Goal: Task Accomplishment & Management: Manage account settings

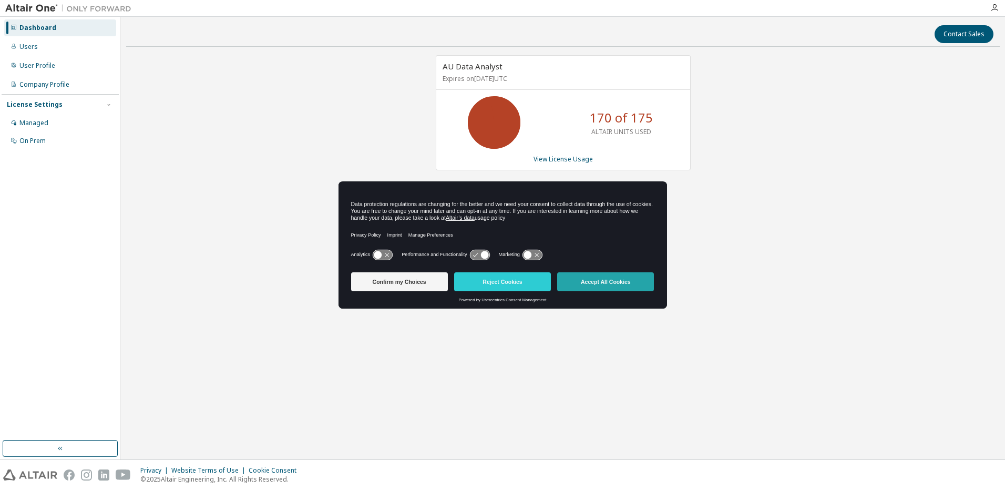
click at [605, 286] on button "Accept All Cookies" at bounding box center [605, 281] width 97 height 19
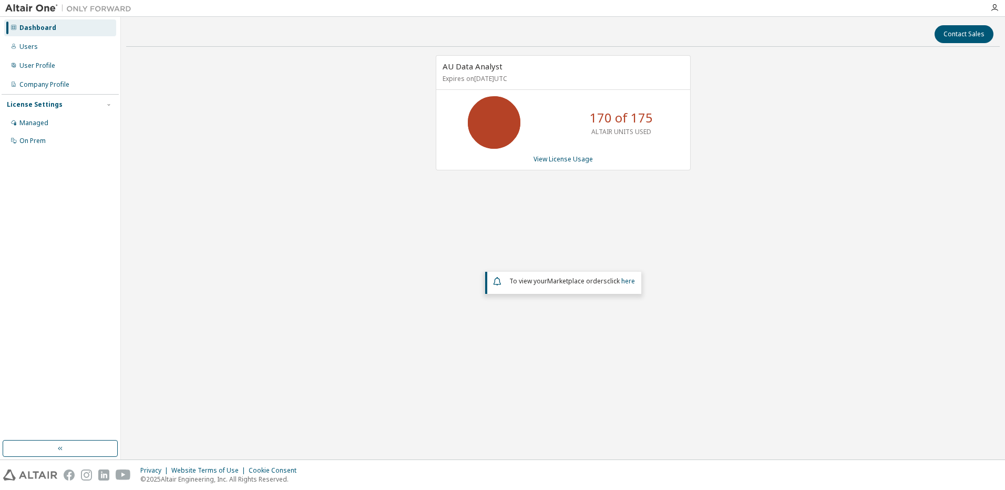
click at [745, 251] on div "AU Data Analyst Expires on [DATE] UTC 170 of 175 ALTAIR UNITS USED View License…" at bounding box center [562, 214] width 873 height 318
click at [545, 159] on link "View License Usage" at bounding box center [562, 158] width 59 height 9
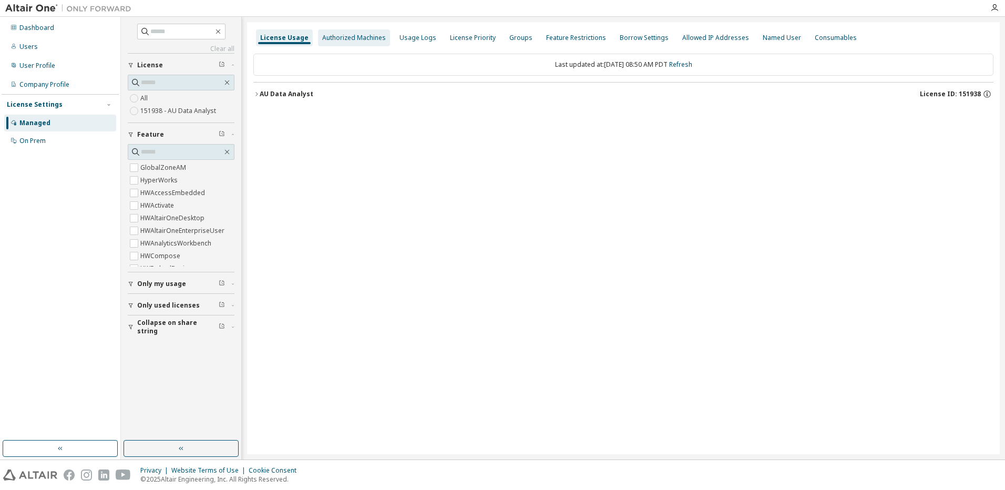
click at [359, 40] on div "Authorized Machines" at bounding box center [354, 38] width 64 height 8
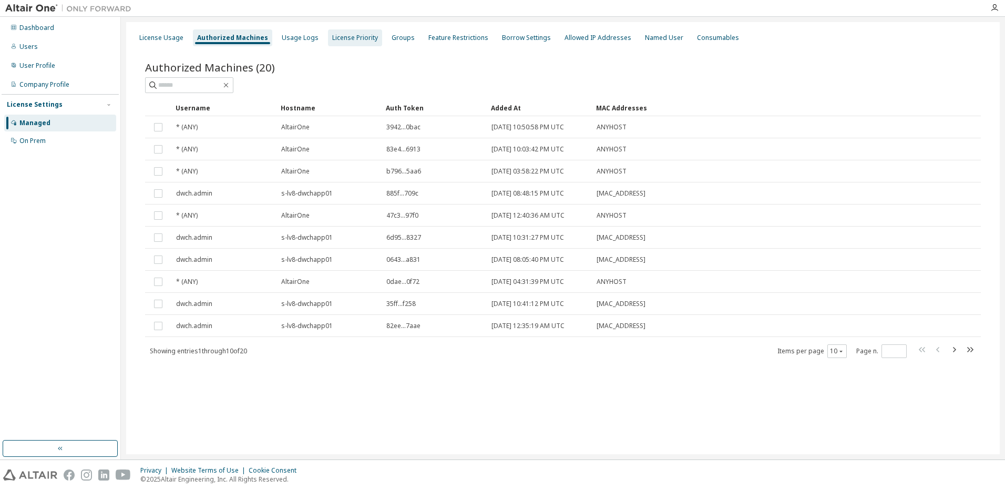
click at [354, 37] on div "License Priority" at bounding box center [355, 38] width 46 height 8
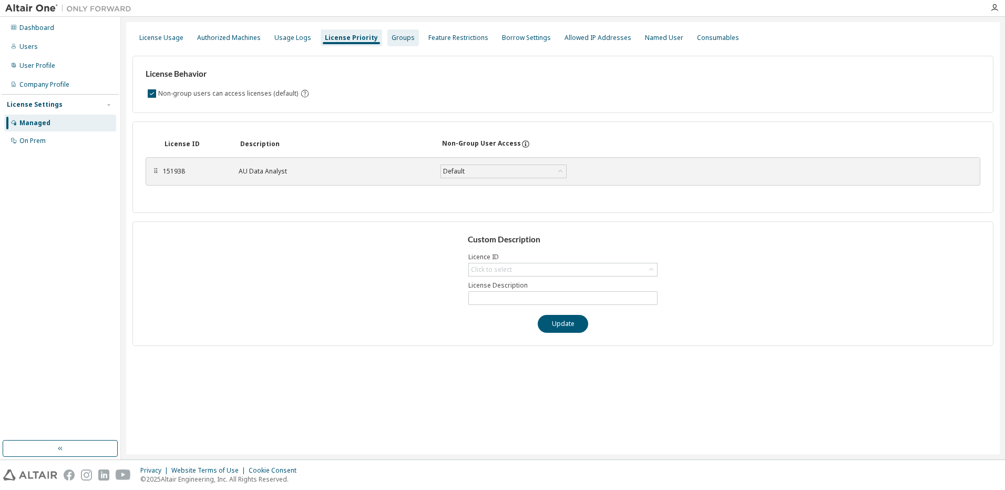
click at [403, 41] on div "Groups" at bounding box center [402, 38] width 23 height 8
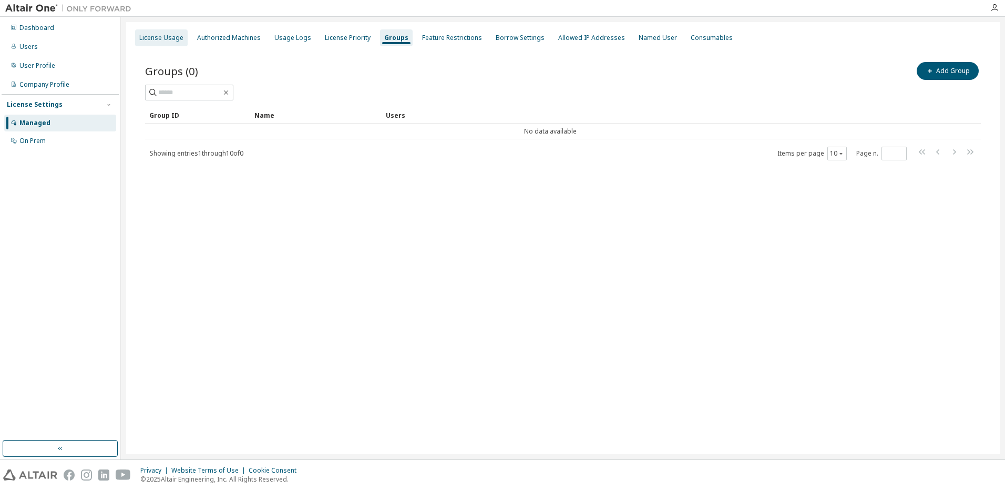
click at [150, 39] on div "License Usage" at bounding box center [161, 38] width 44 height 8
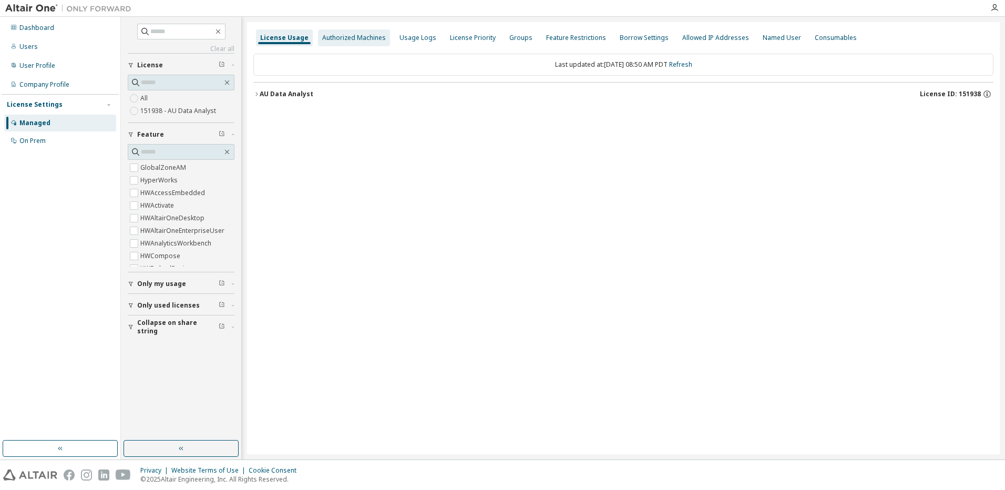
click at [357, 37] on div "Authorized Machines" at bounding box center [354, 38] width 64 height 8
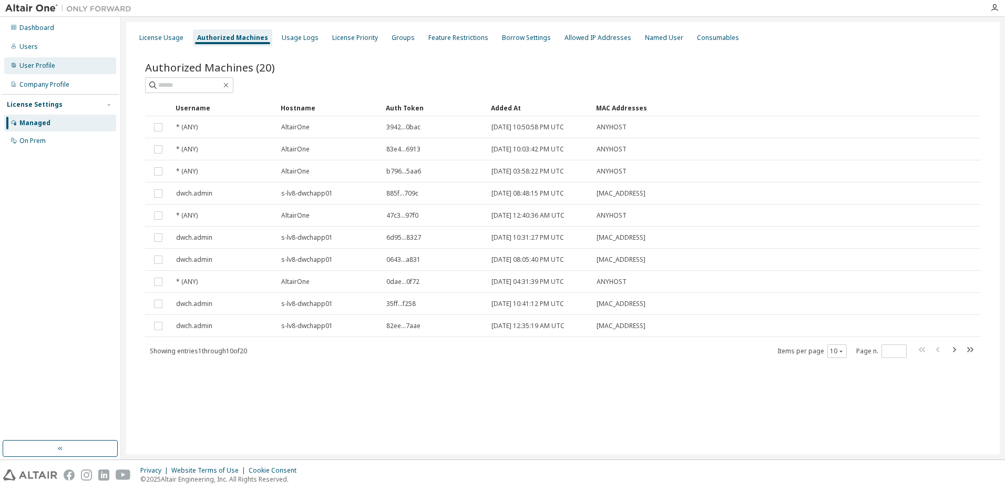
click at [41, 74] on div "User Profile" at bounding box center [60, 65] width 112 height 17
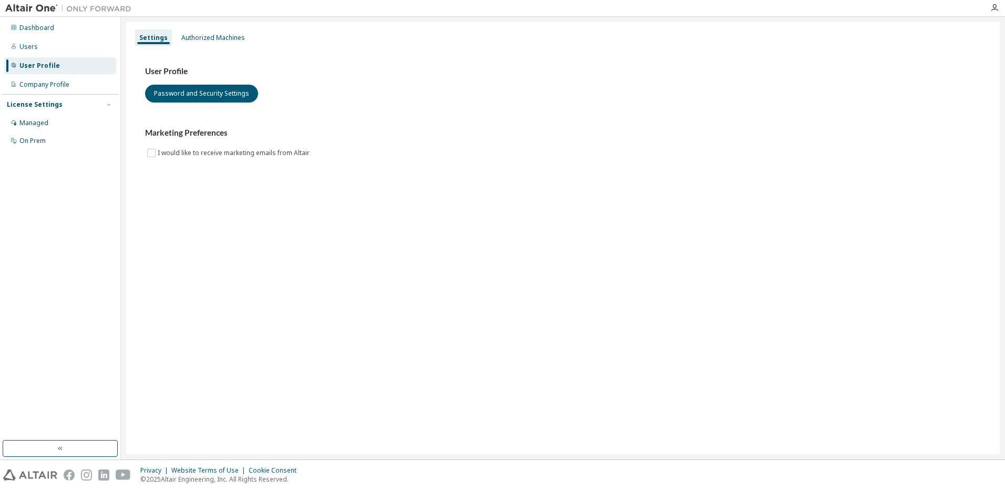
click at [203, 48] on div "User Profile Password and Security Settings Marketing Preferences I would like …" at bounding box center [562, 118] width 861 height 143
click at [212, 38] on div "Authorized Machines" at bounding box center [213, 38] width 64 height 8
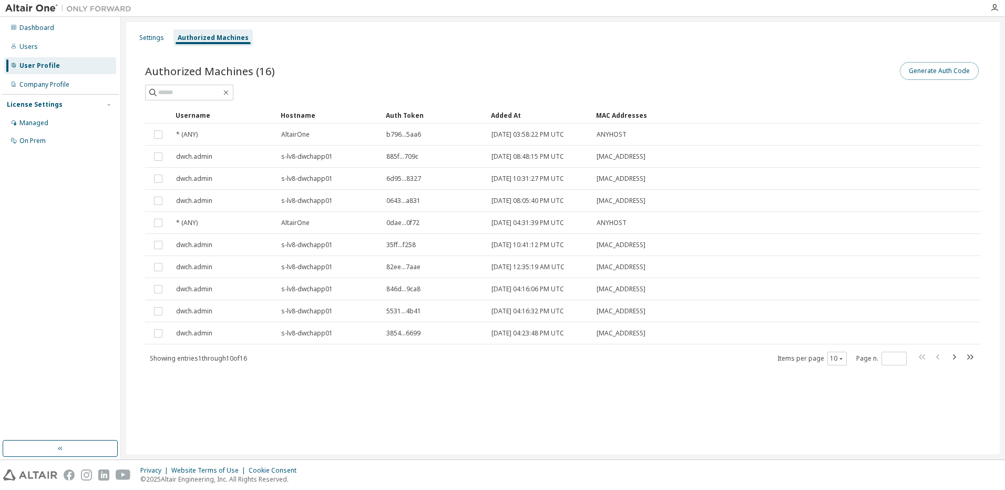
click at [938, 78] on button "Generate Auth Code" at bounding box center [939, 71] width 79 height 18
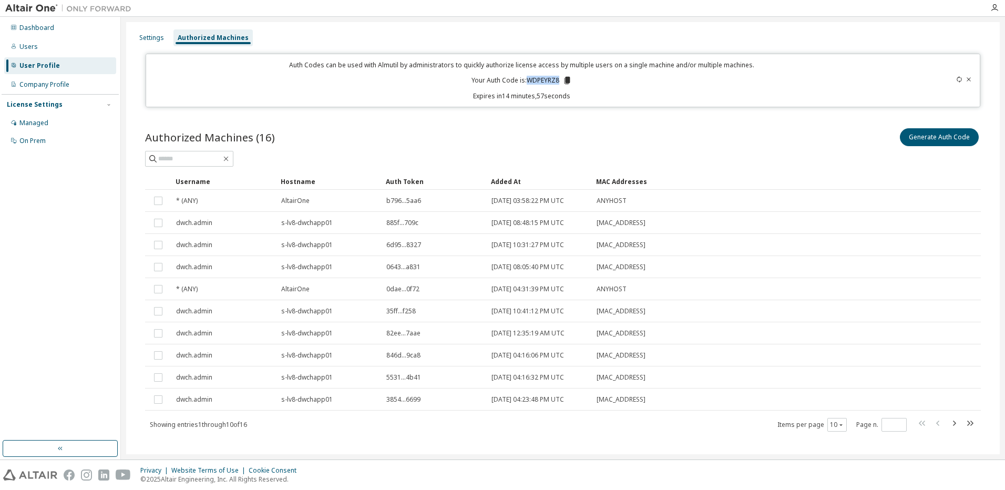
drag, startPoint x: 556, startPoint y: 79, endPoint x: 525, endPoint y: 79, distance: 31.0
click at [525, 79] on p "Your Auth Code is: WDPEYRZ8" at bounding box center [521, 80] width 100 height 9
copy p "WDPEYRZ8"
click at [199, 129] on div "Authorized Machines (16) Generate Auth Code" at bounding box center [562, 137] width 835 height 22
drag, startPoint x: 556, startPoint y: 79, endPoint x: 527, endPoint y: 79, distance: 29.4
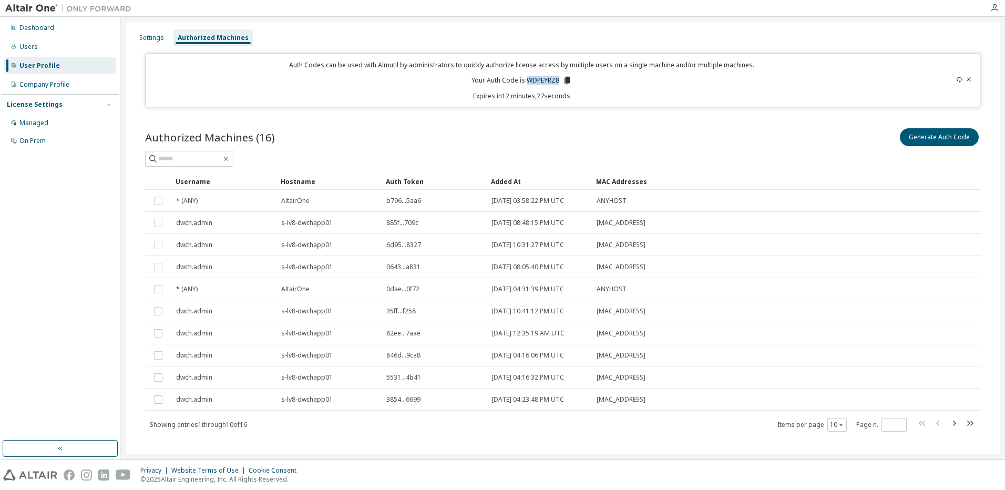
click at [527, 79] on p "Your Auth Code is: WDPEYRZ8" at bounding box center [521, 80] width 100 height 9
copy p "WDPEYRZ8"
click at [956, 80] on icon at bounding box center [959, 79] width 6 height 6
click at [956, 78] on icon at bounding box center [959, 79] width 6 height 6
drag, startPoint x: 556, startPoint y: 78, endPoint x: 523, endPoint y: 77, distance: 32.6
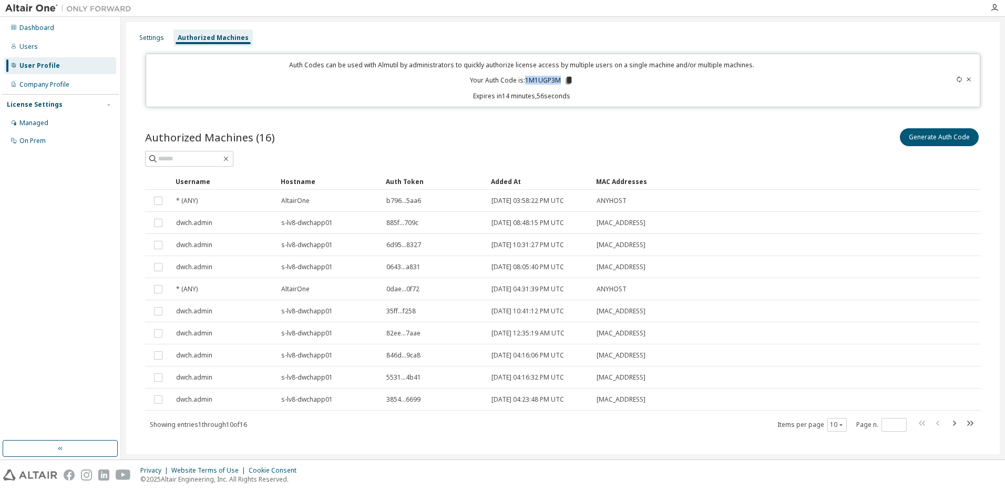
click at [523, 77] on p "Your Auth Code is: 1M1UGP3M" at bounding box center [522, 80] width 104 height 9
copy p "1M1UGP3M"
drag, startPoint x: 555, startPoint y: 82, endPoint x: 525, endPoint y: 79, distance: 30.6
click at [525, 79] on p "Your Auth Code is: IQCRUPQS" at bounding box center [521, 80] width 100 height 9
copy p "IQCRUPQS"
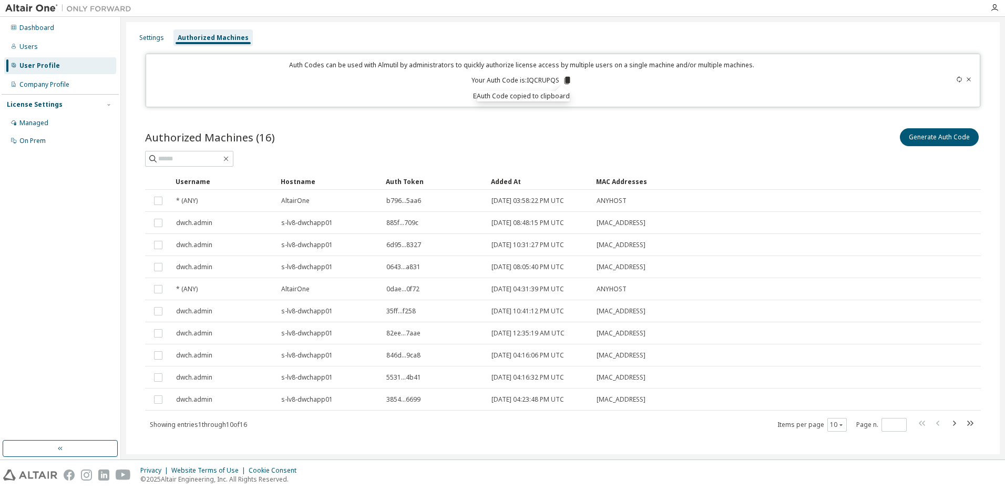
click at [956, 79] on icon at bounding box center [959, 79] width 6 height 6
click at [677, 81] on div "Auth Codes can be used with Almutil by administrators to quickly authorize lice…" at bounding box center [521, 80] width 739 height 40
click at [521, 459] on footer "Privacy Website Terms of Use Cookie Consent © 2025 Altair Engineering, Inc. All…" at bounding box center [502, 474] width 1005 height 30
